Goal: Information Seeking & Learning: Learn about a topic

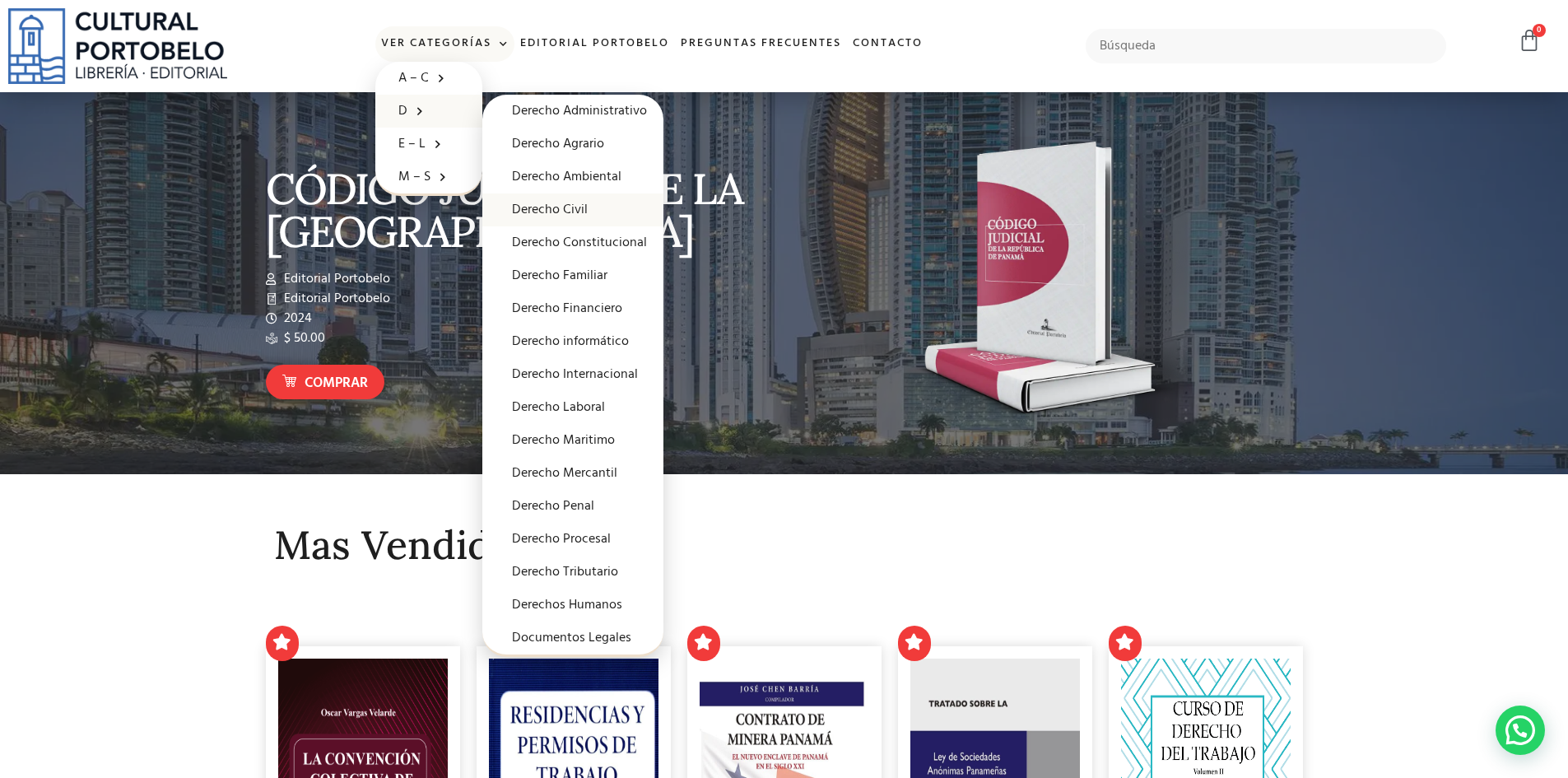
click at [576, 214] on link "Derecho Civil" at bounding box center [573, 209] width 181 height 33
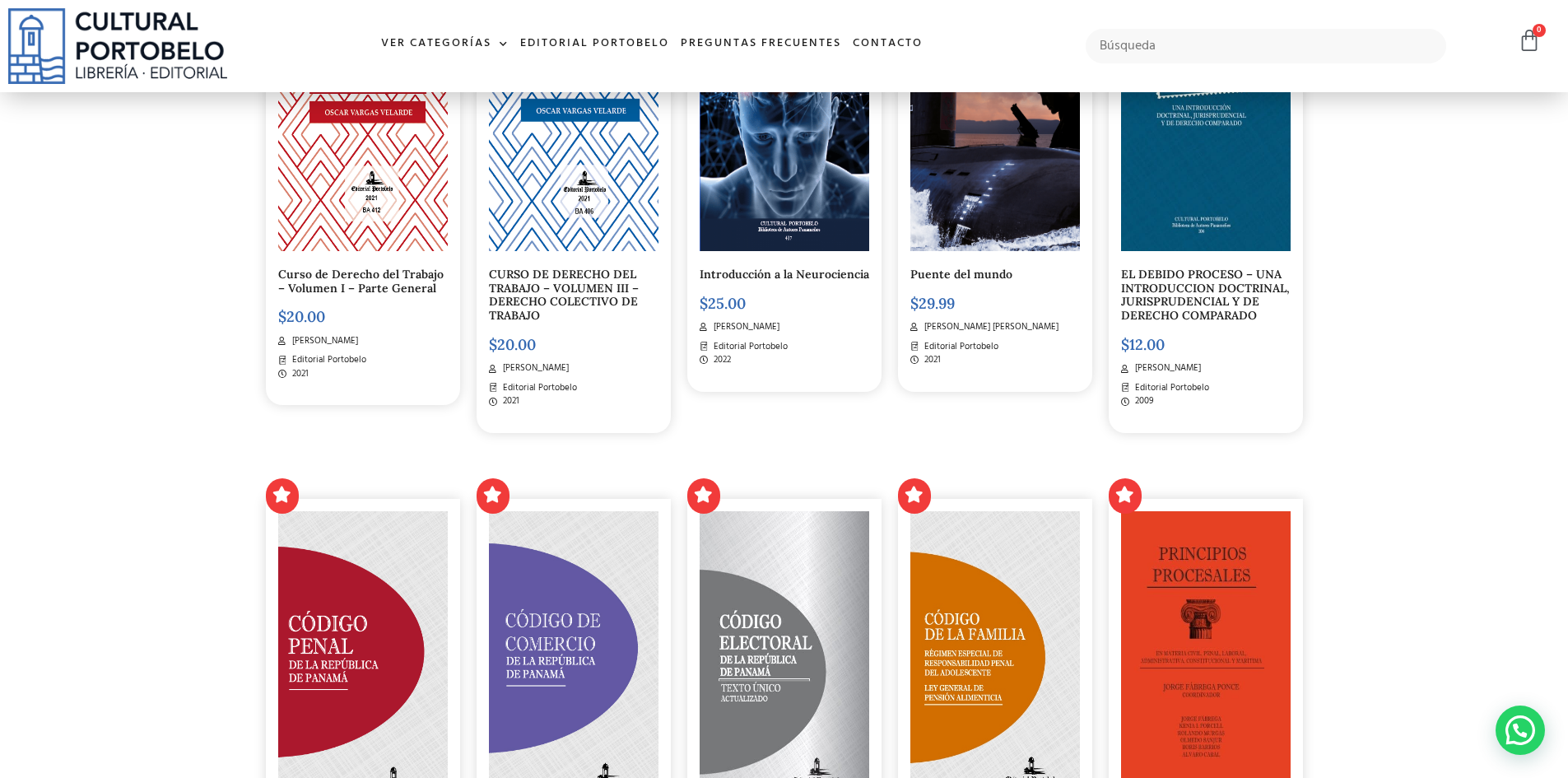
scroll to position [1318, 0]
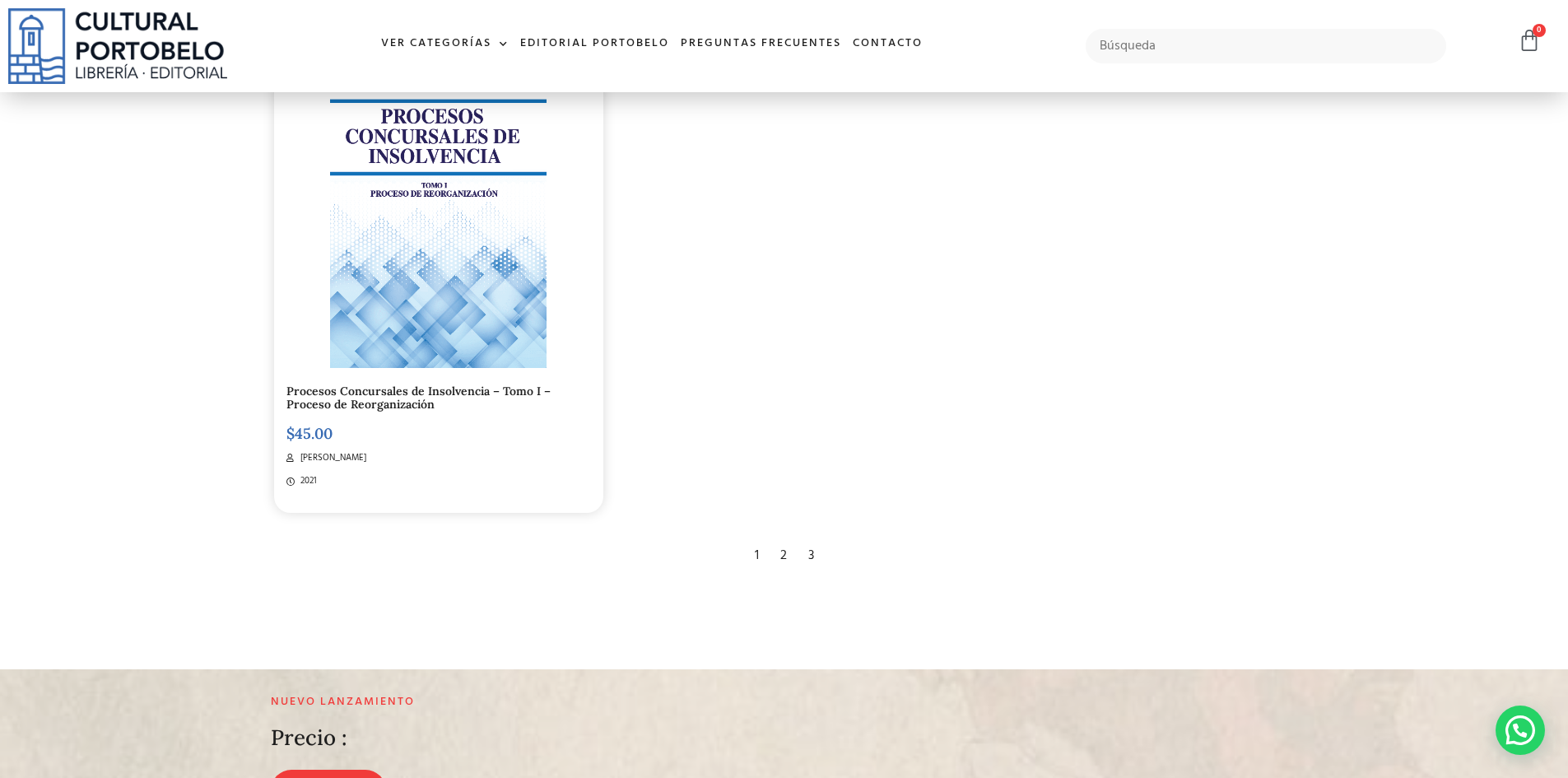
scroll to position [3210, 0]
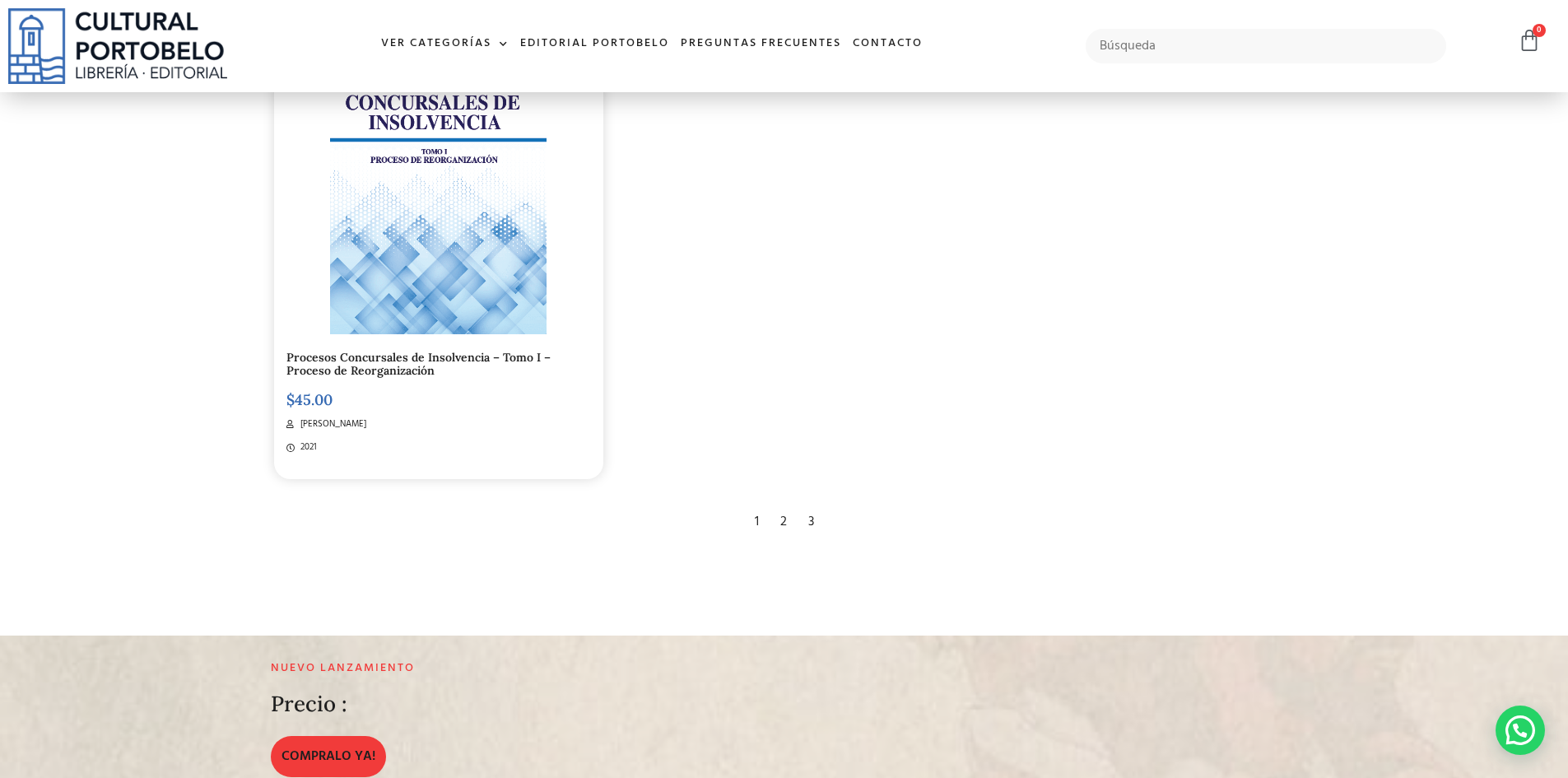
click at [784, 522] on div "2" at bounding box center [784, 522] width 23 height 37
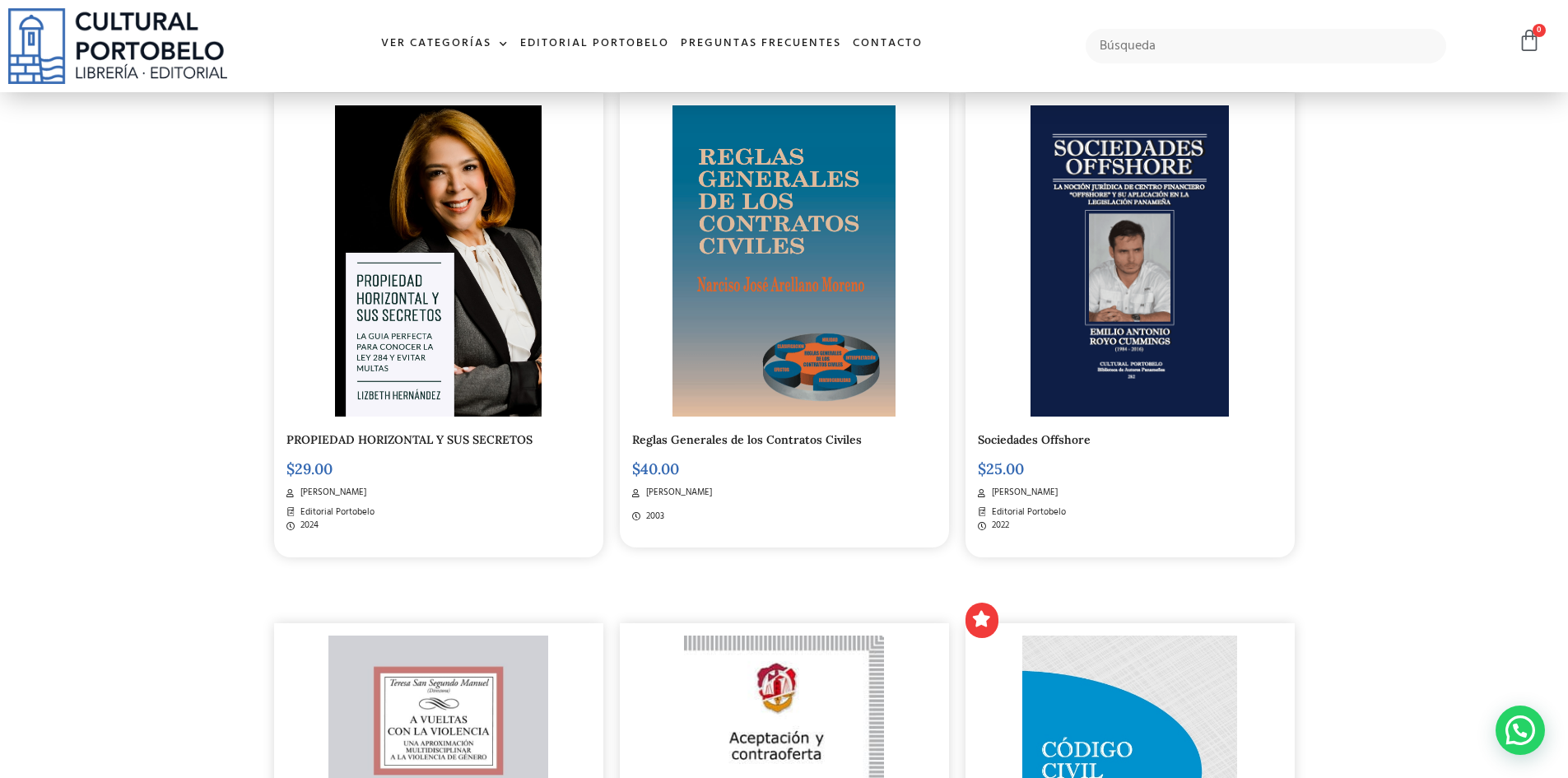
scroll to position [411, 0]
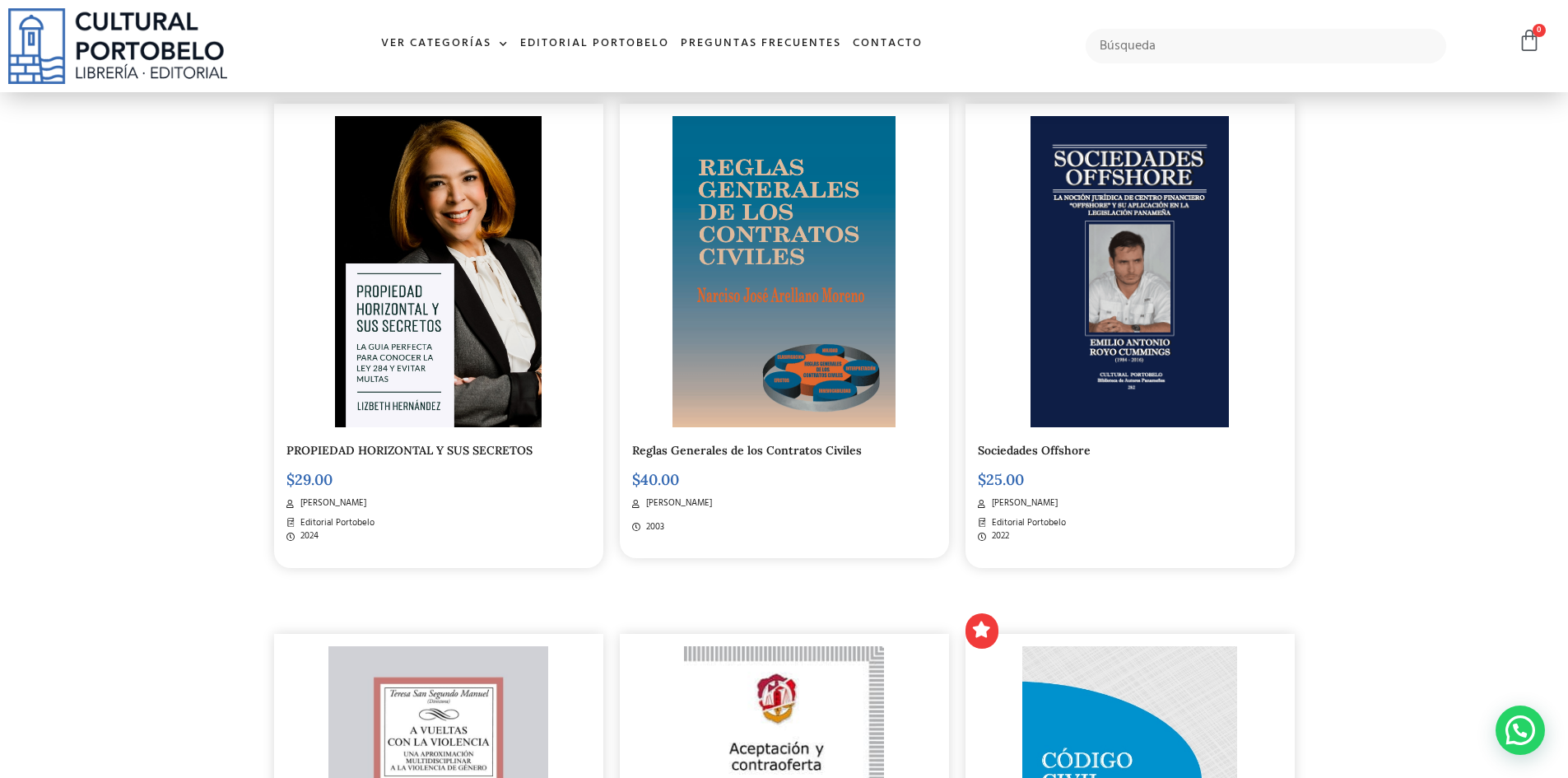
click at [811, 360] on img at bounding box center [784, 271] width 222 height 311
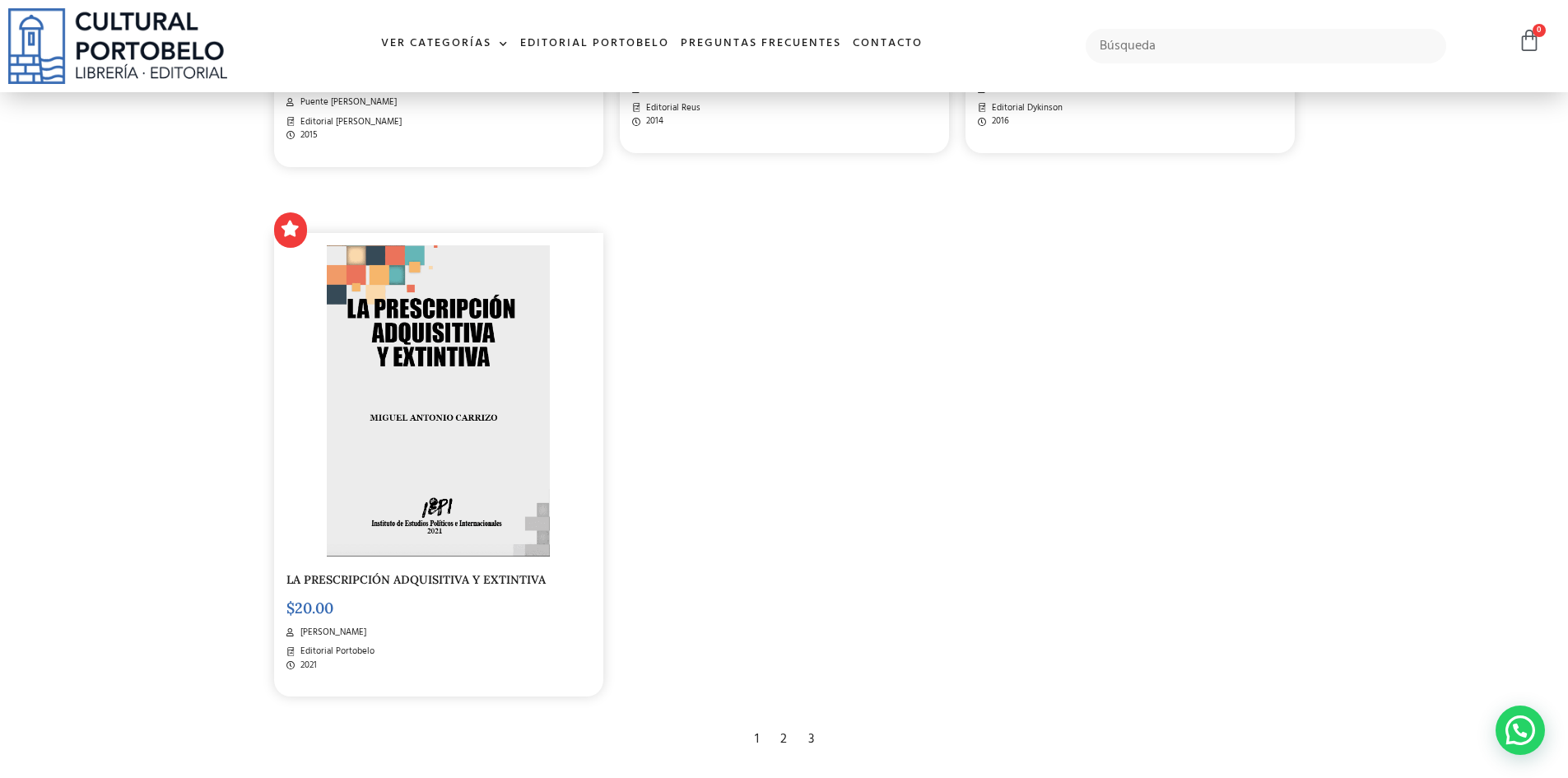
scroll to position [3046, 0]
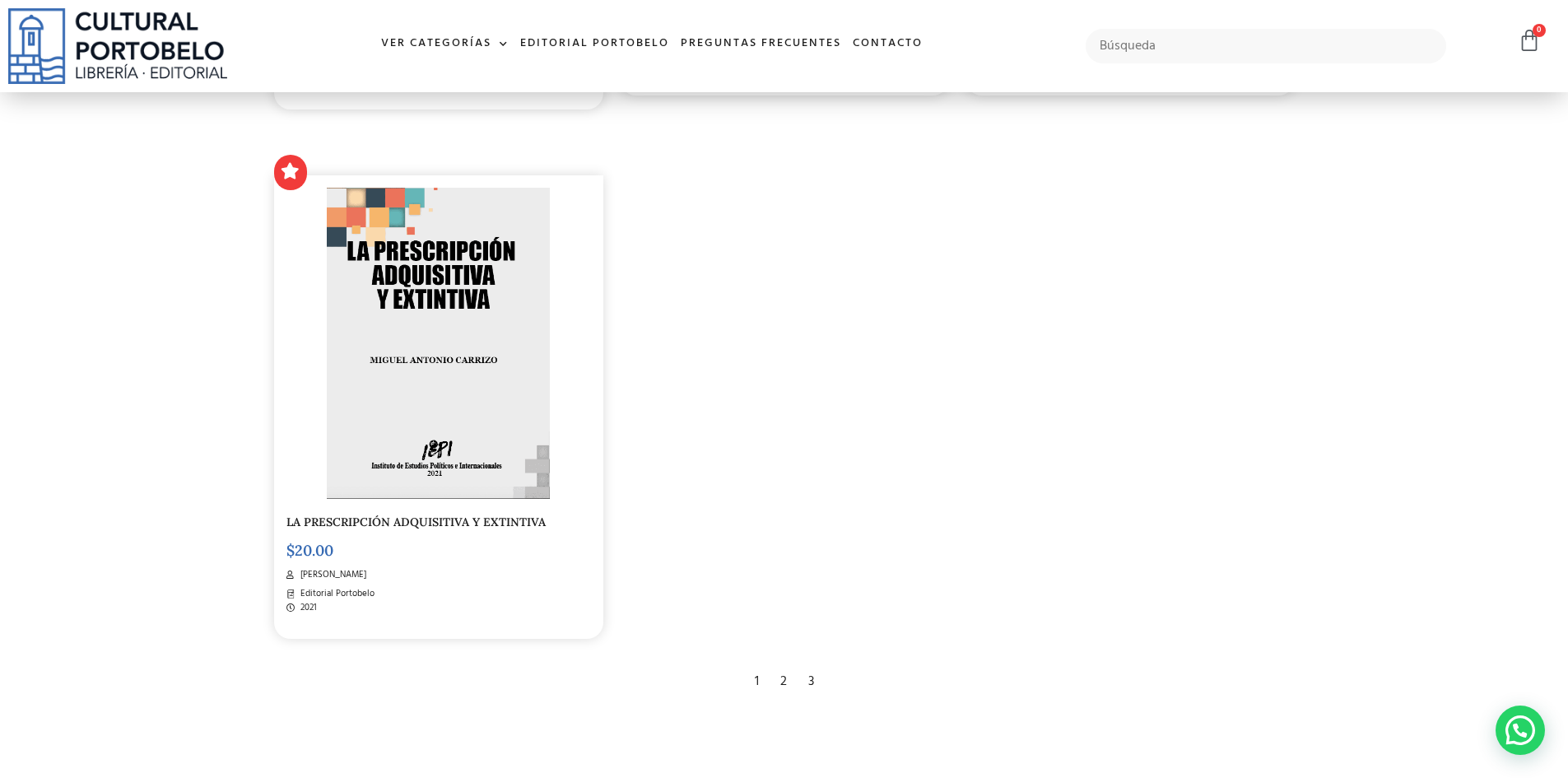
click at [816, 677] on div "3" at bounding box center [811, 681] width 22 height 37
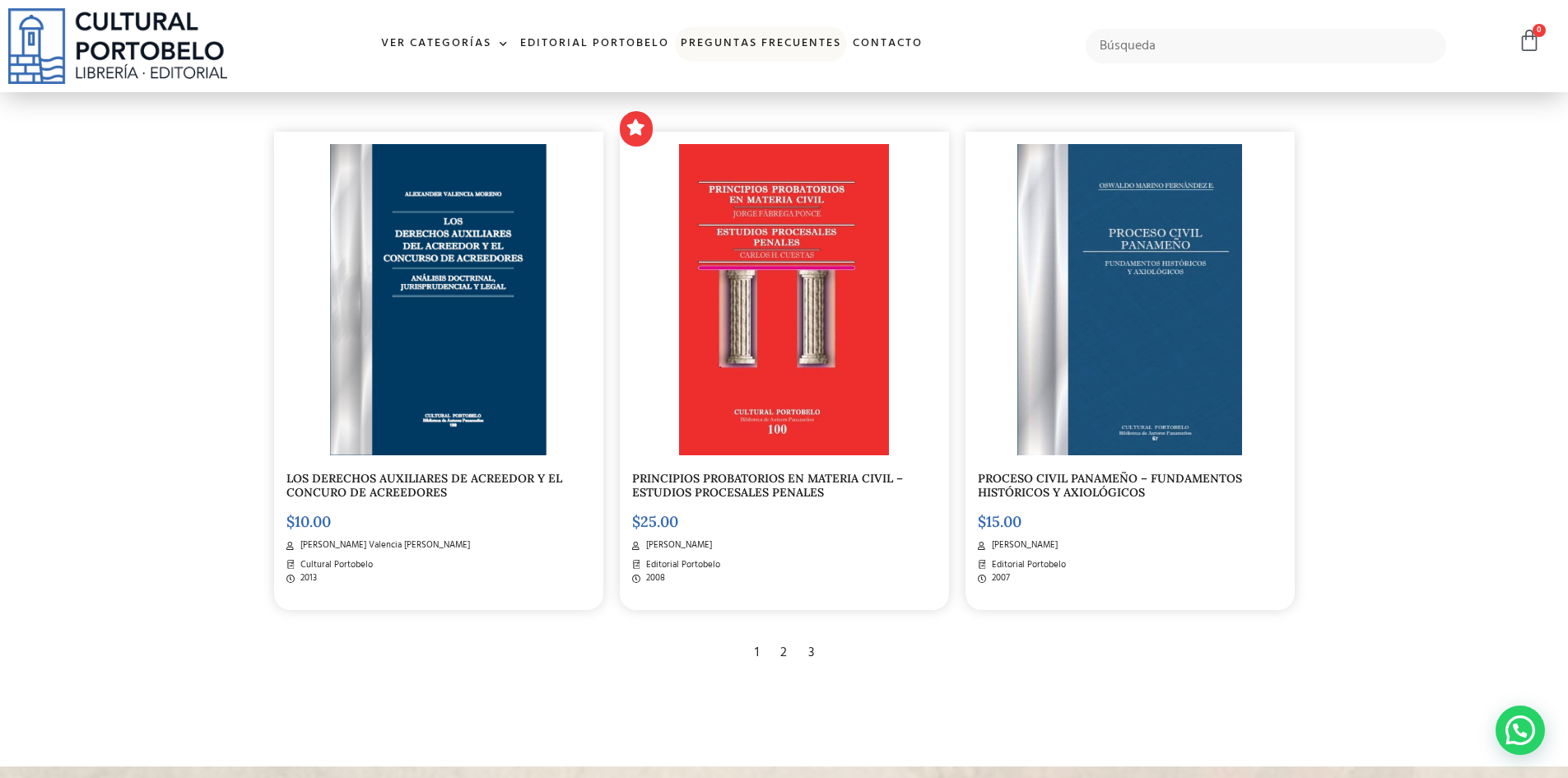
scroll to position [1975, 0]
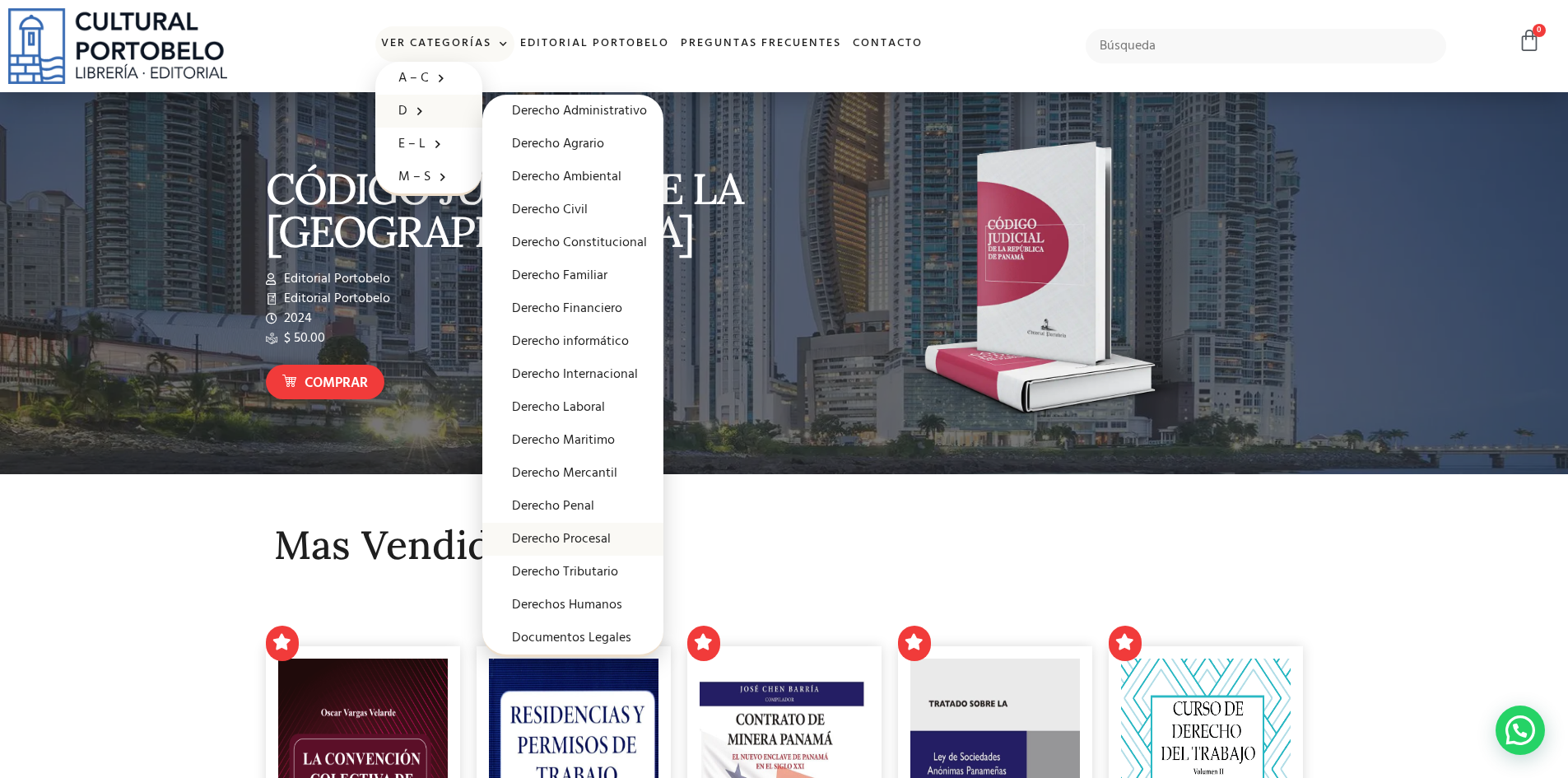
click at [577, 545] on link "Derecho Procesal" at bounding box center [573, 540] width 181 height 33
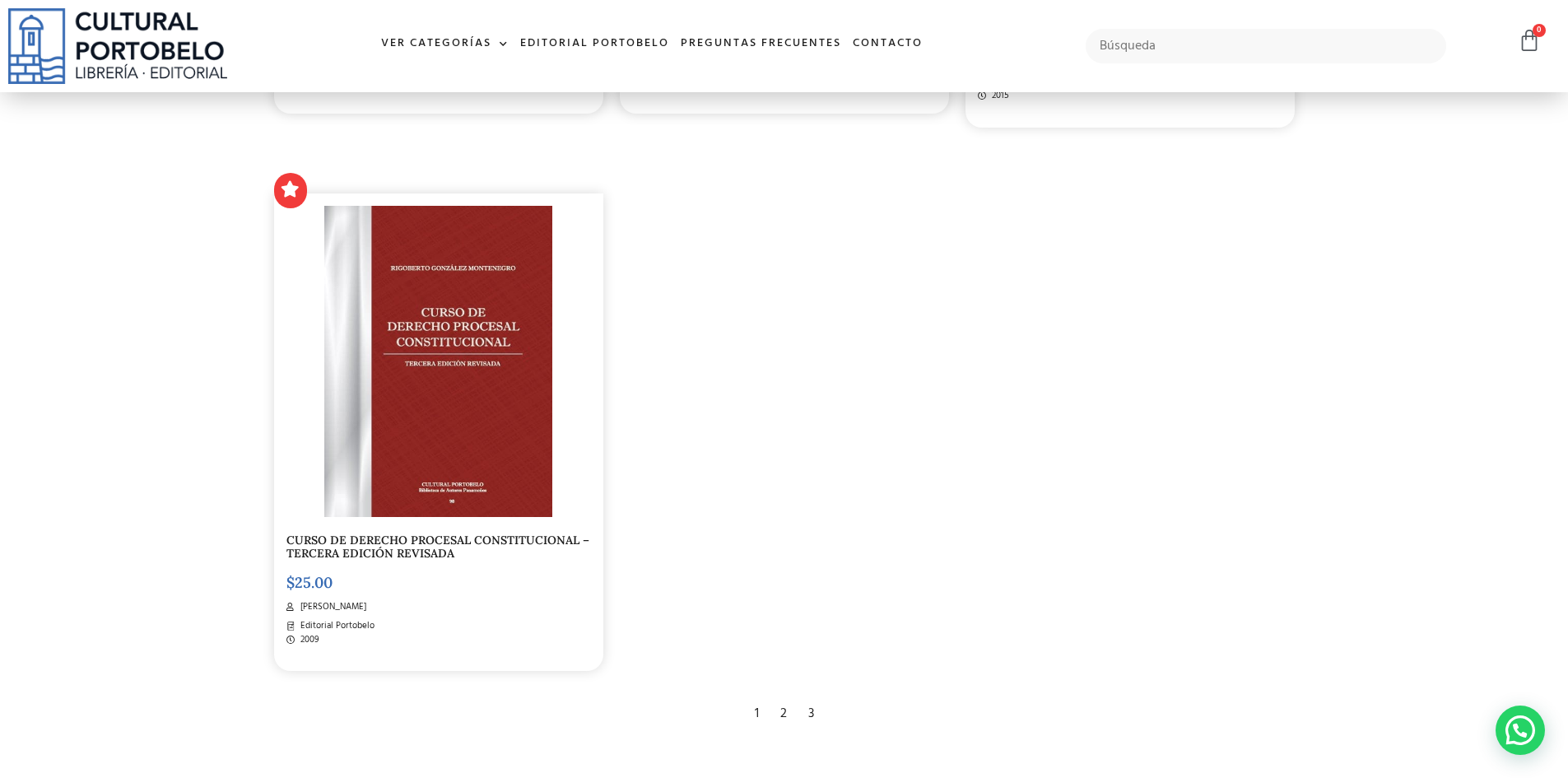
scroll to position [3375, 0]
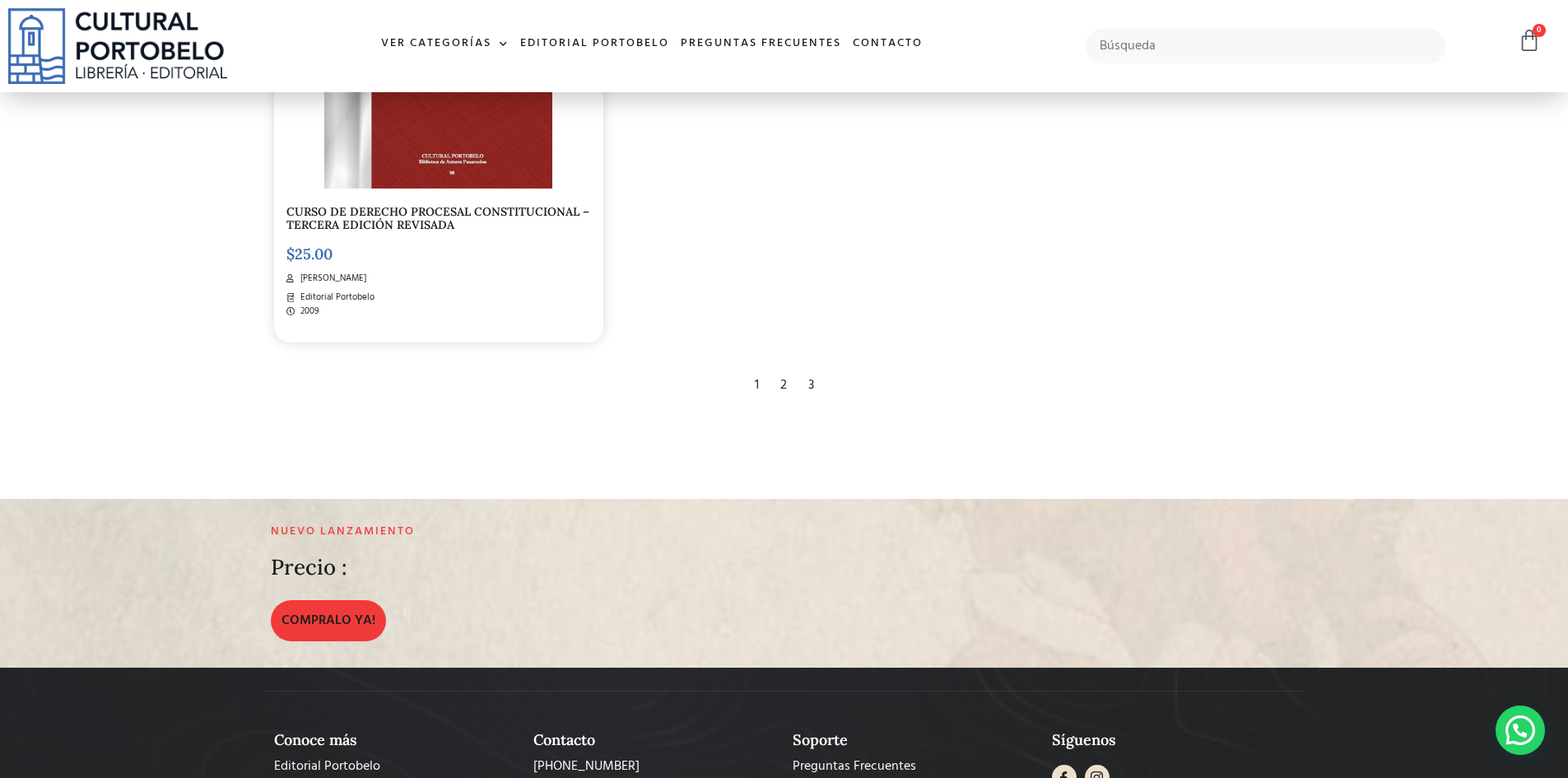
click at [785, 385] on div "2" at bounding box center [784, 385] width 23 height 37
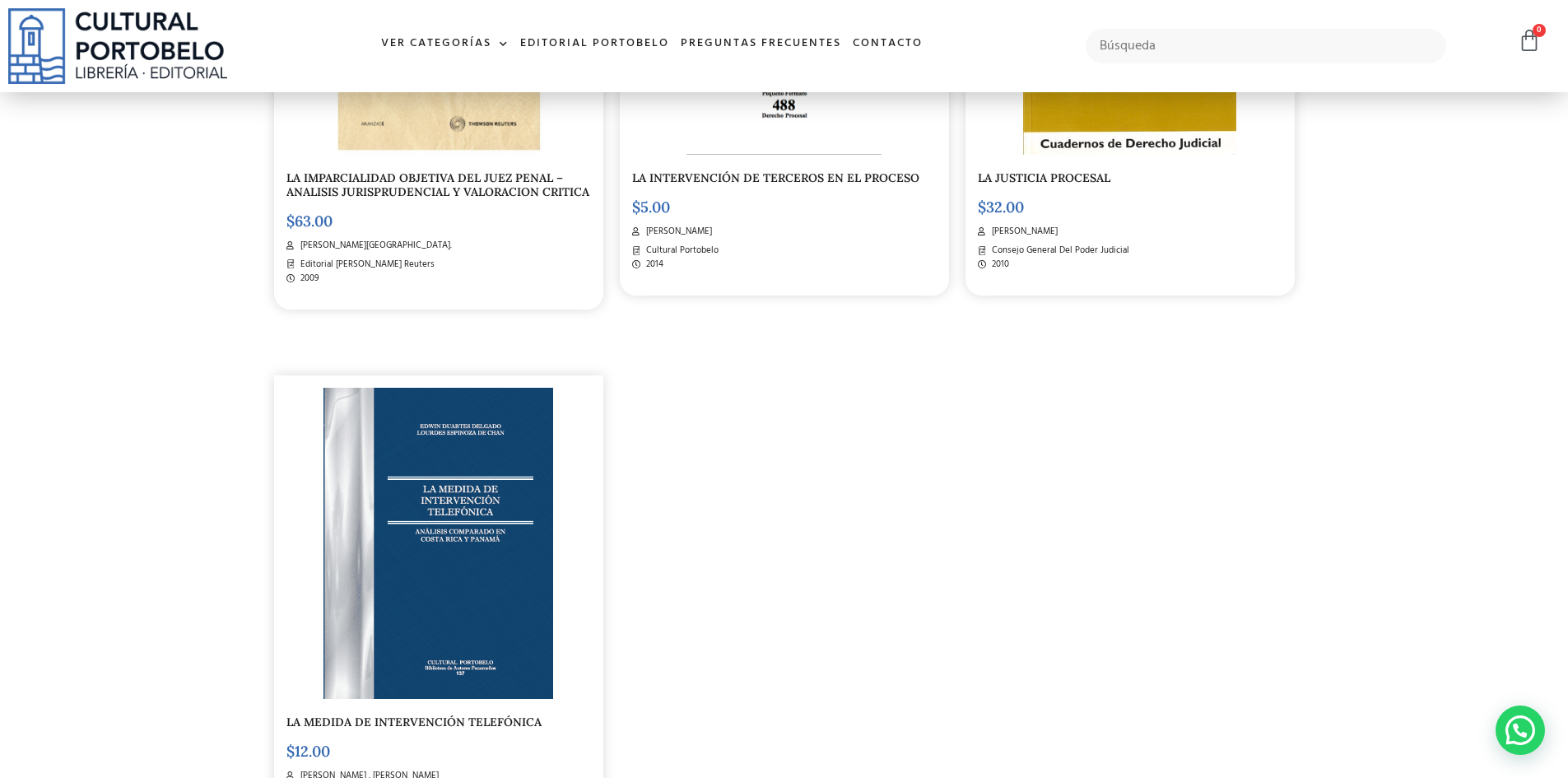
scroll to position [3045, 0]
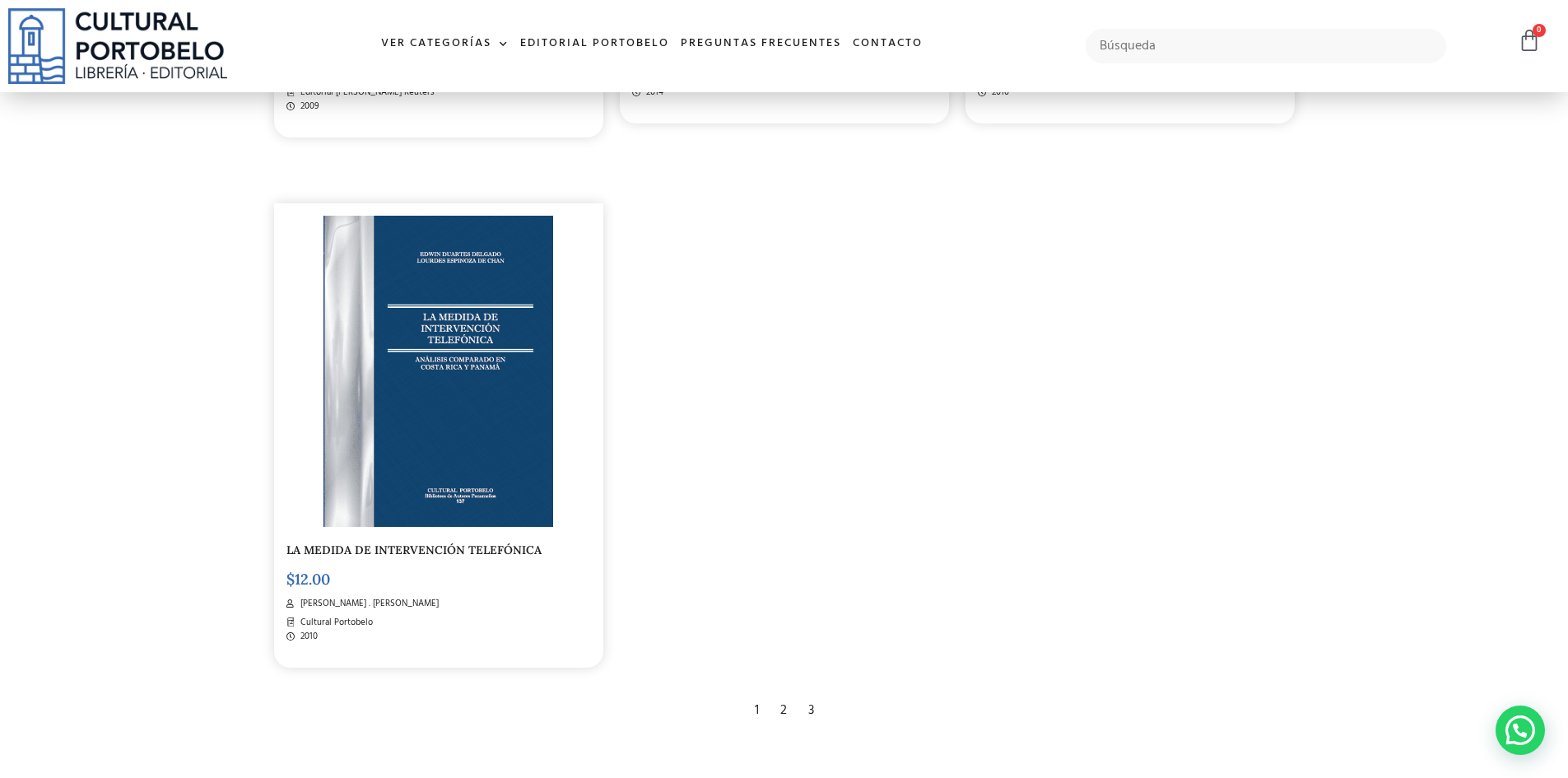
click at [806, 705] on div "3" at bounding box center [811, 710] width 22 height 37
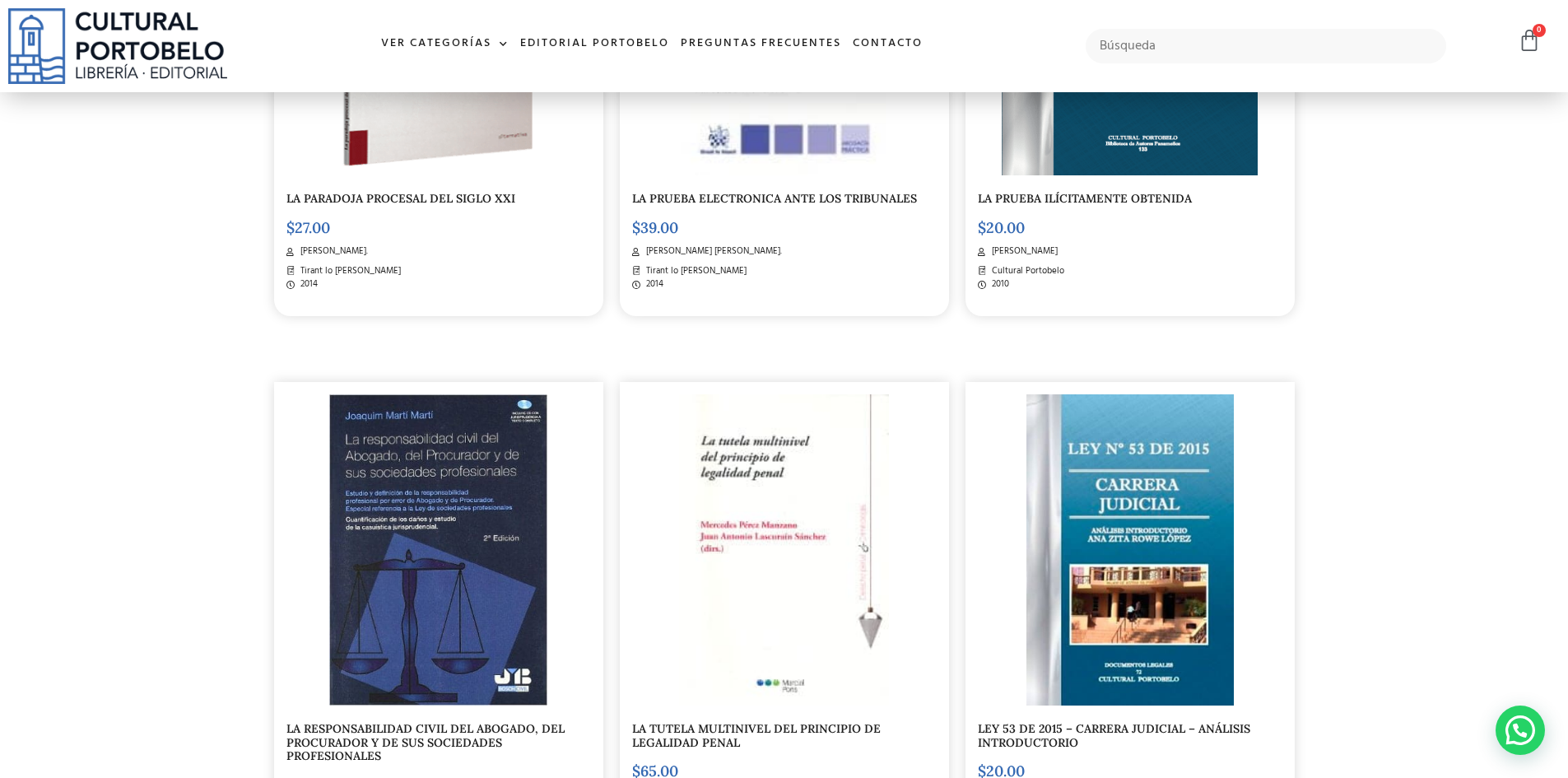
scroll to position [575, 0]
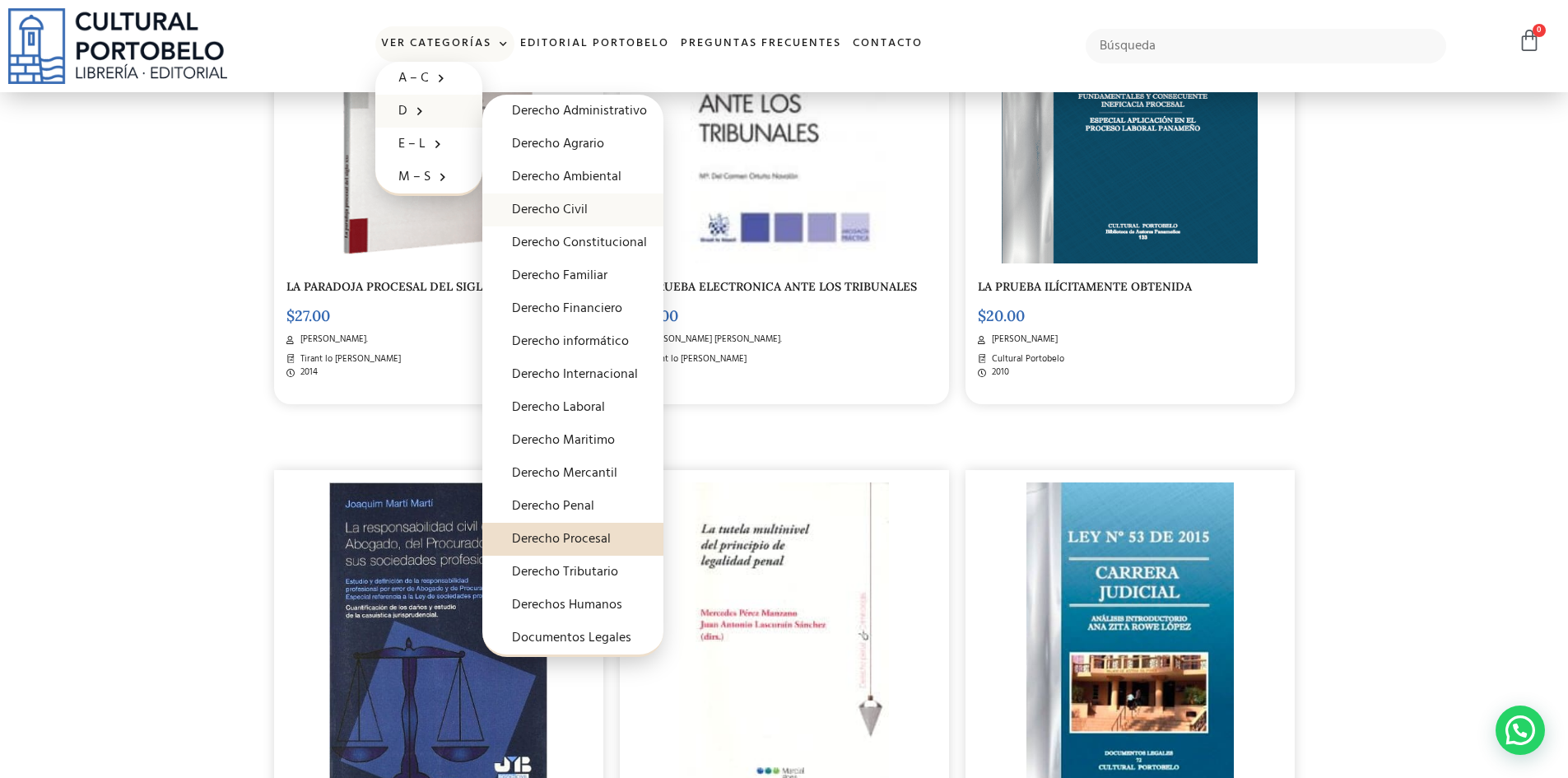
click at [566, 214] on link "Derecho Civil" at bounding box center [573, 209] width 181 height 33
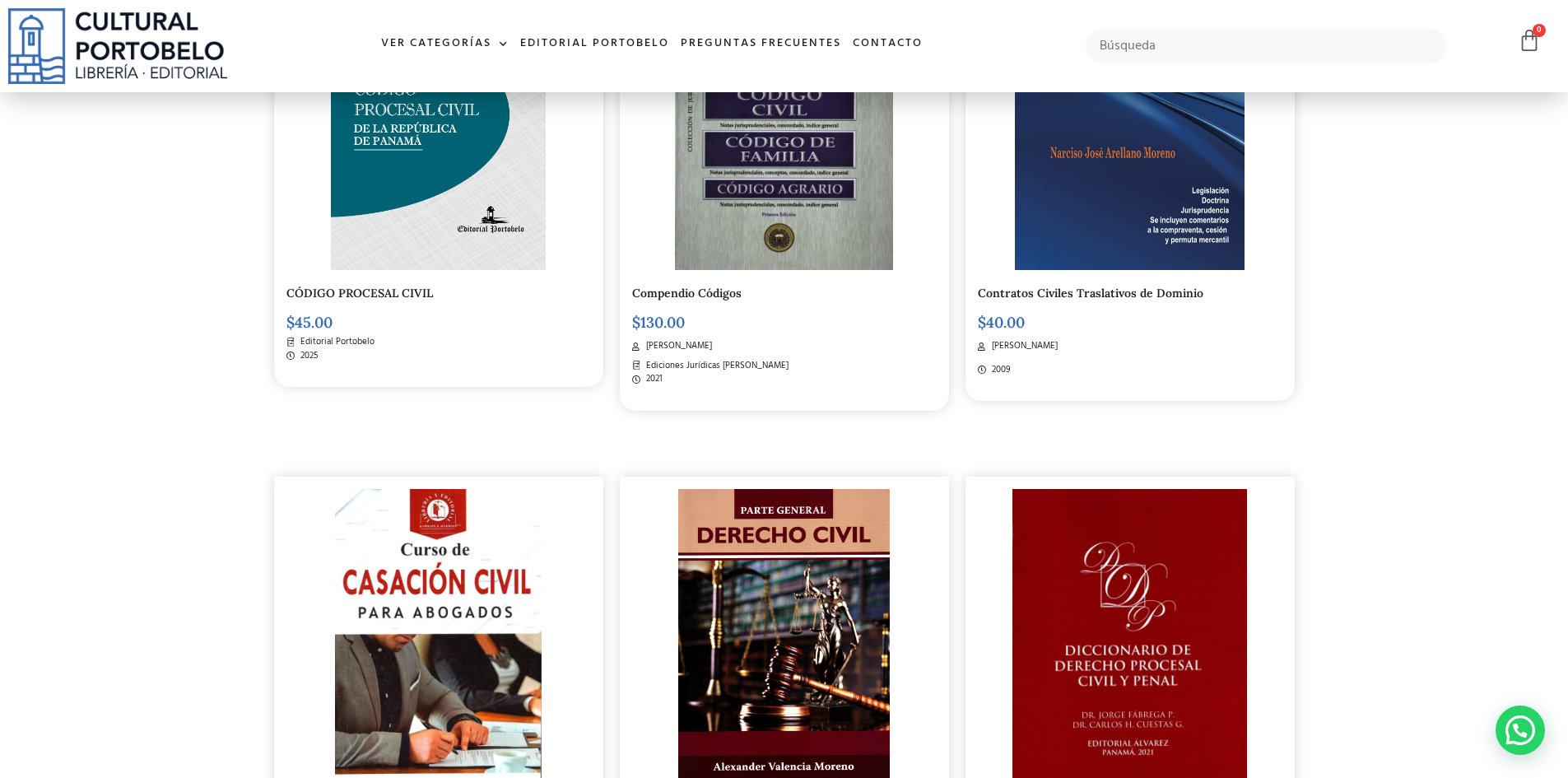
scroll to position [575, 0]
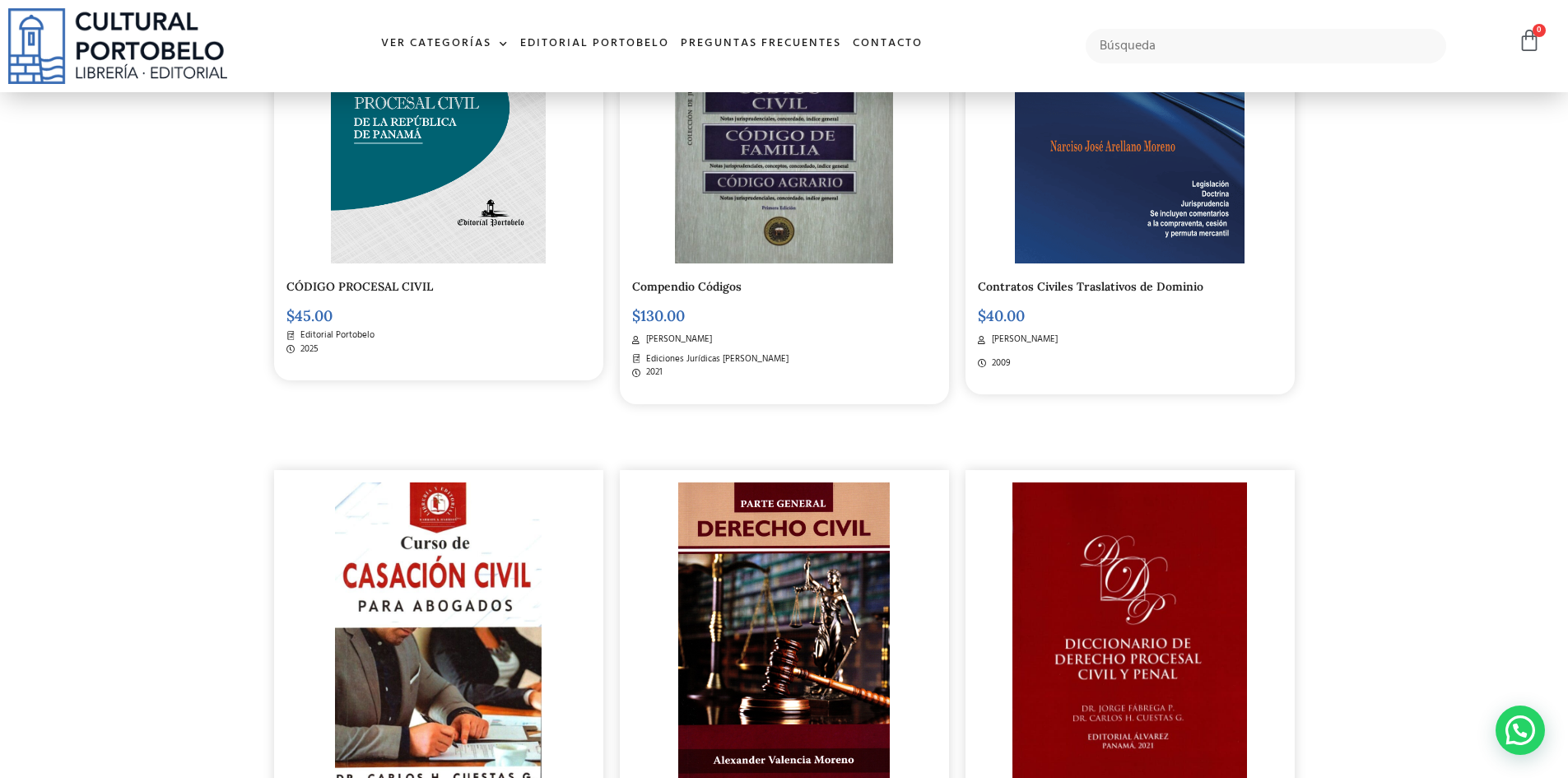
click at [1146, 213] on img at bounding box center [1130, 108] width 231 height 311
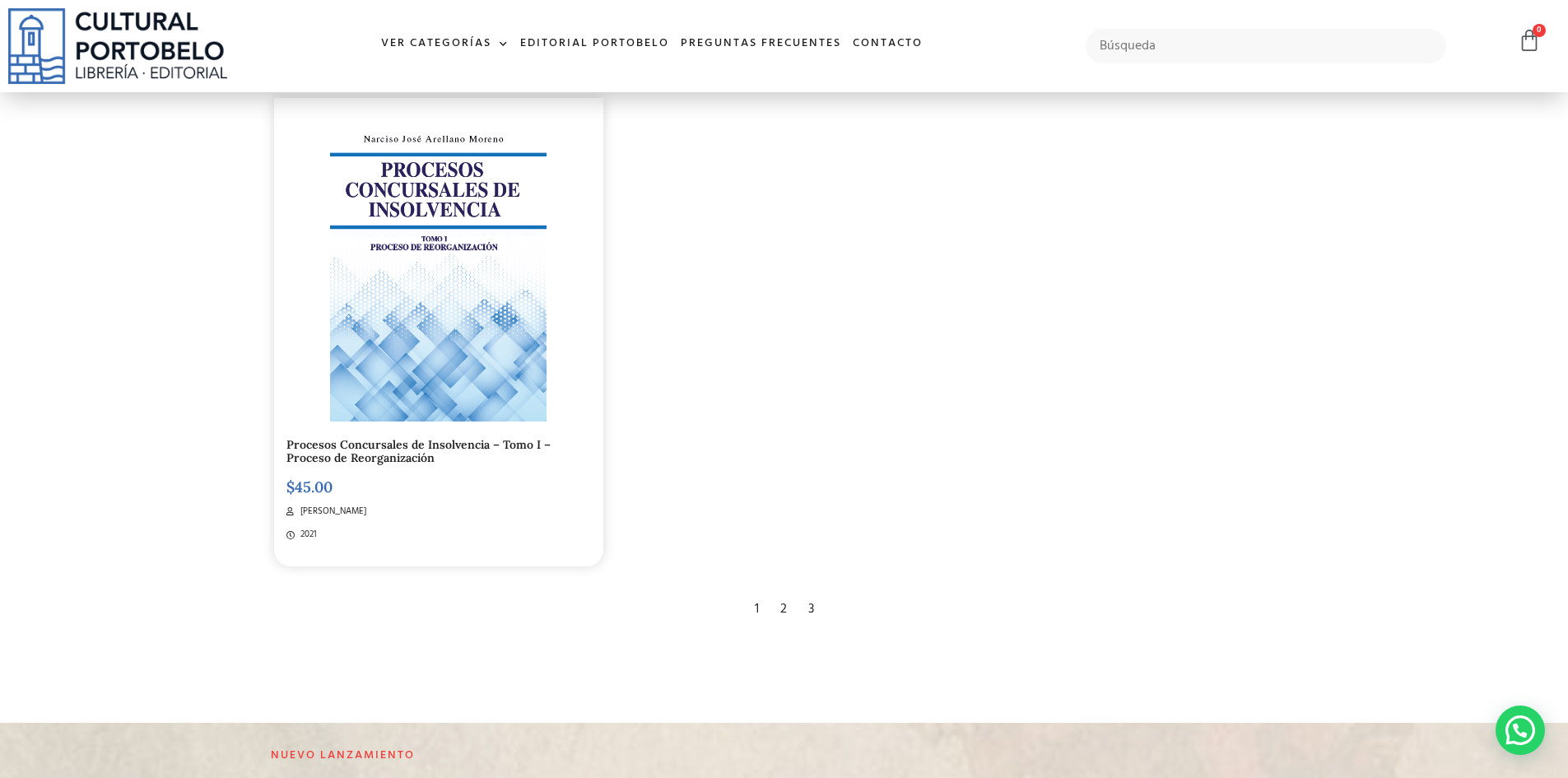
scroll to position [3456, 0]
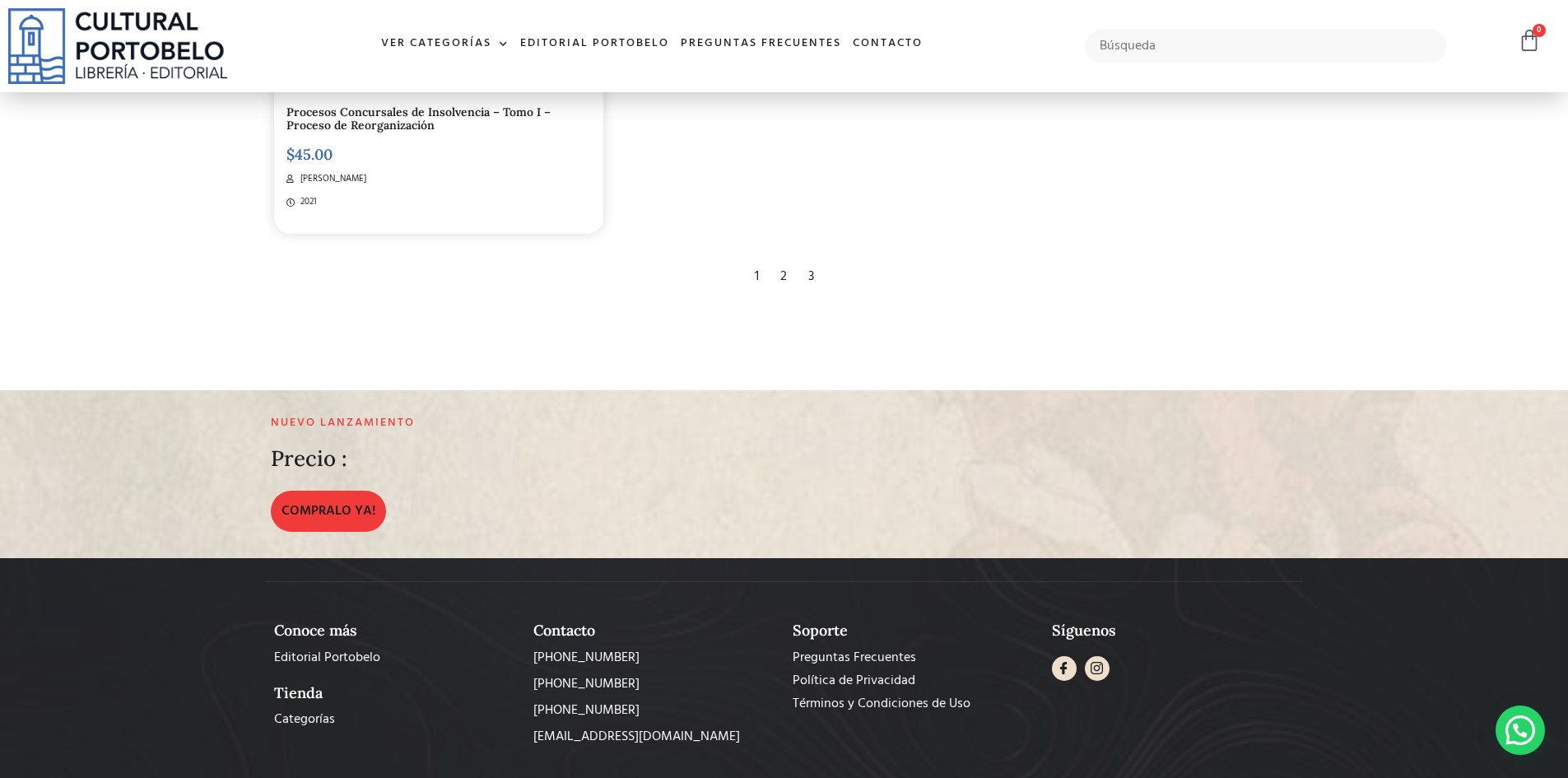
click at [786, 279] on div "2" at bounding box center [784, 277] width 23 height 37
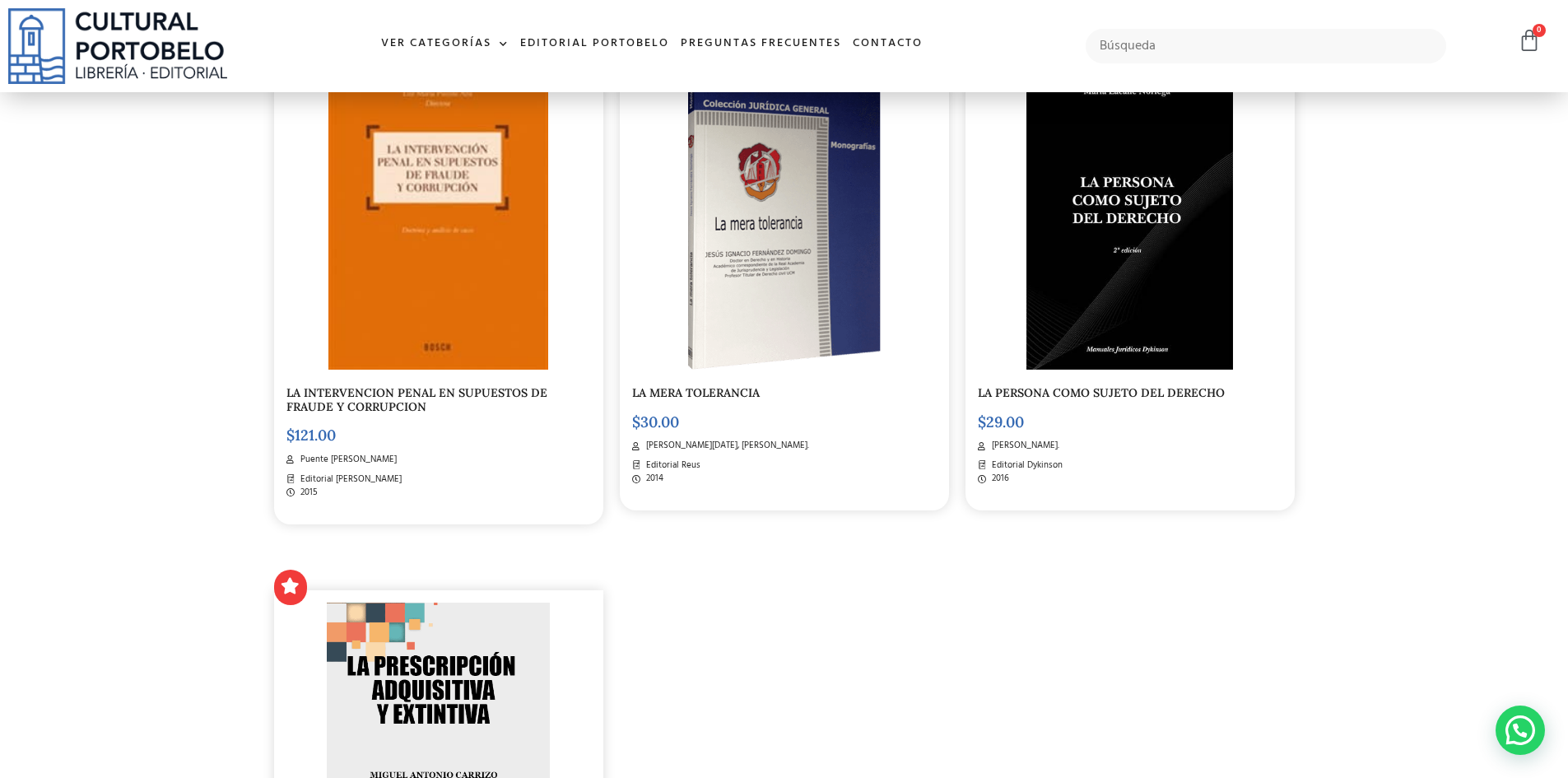
scroll to position [2963, 0]
